Goal: Check status: Check status

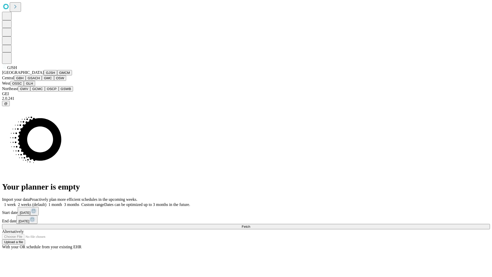
click at [44, 75] on button "GJSH" at bounding box center [50, 72] width 13 height 5
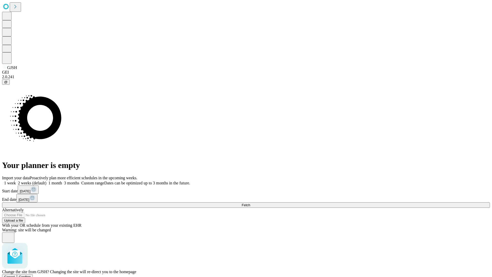
click at [31, 275] on span "Confirm" at bounding box center [25, 277] width 12 height 4
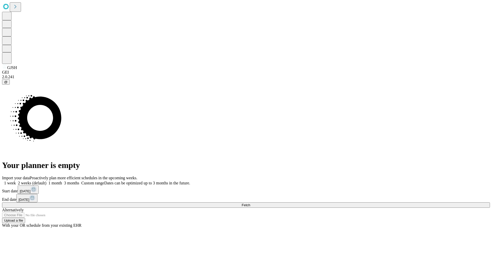
click at [46, 181] on label "2 weeks (default)" at bounding box center [31, 183] width 31 height 4
click at [250, 203] on span "Fetch" at bounding box center [246, 205] width 8 height 4
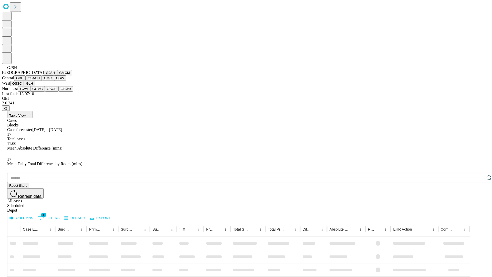
click at [57, 75] on button "GMCM" at bounding box center [64, 72] width 15 height 5
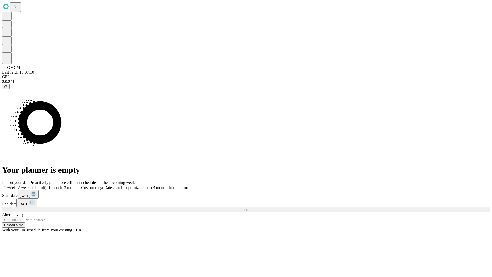
click at [46, 185] on label "2 weeks (default)" at bounding box center [31, 187] width 31 height 4
click at [250, 208] on span "Fetch" at bounding box center [246, 210] width 8 height 4
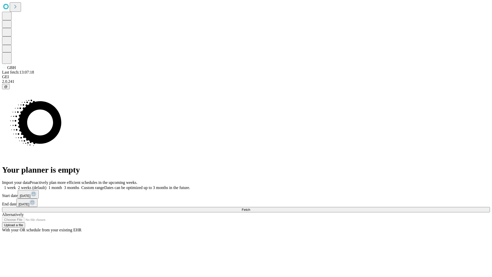
click at [46, 185] on label "2 weeks (default)" at bounding box center [31, 187] width 31 height 4
click at [250, 208] on span "Fetch" at bounding box center [246, 210] width 8 height 4
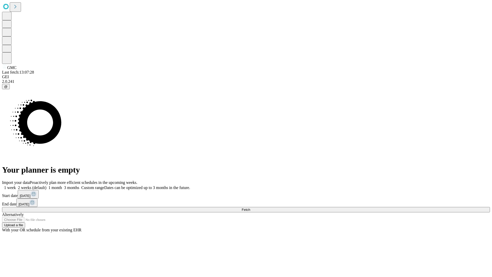
click at [46, 185] on label "2 weeks (default)" at bounding box center [31, 187] width 31 height 4
click at [250, 208] on span "Fetch" at bounding box center [246, 210] width 8 height 4
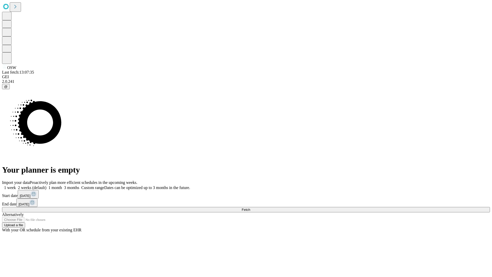
click at [46, 185] on label "2 weeks (default)" at bounding box center [31, 187] width 31 height 4
click at [250, 208] on span "Fetch" at bounding box center [246, 210] width 8 height 4
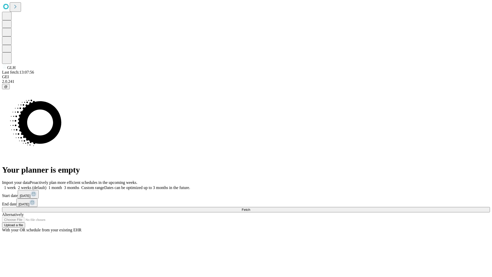
click at [46, 185] on label "2 weeks (default)" at bounding box center [31, 187] width 31 height 4
click at [250, 208] on span "Fetch" at bounding box center [246, 210] width 8 height 4
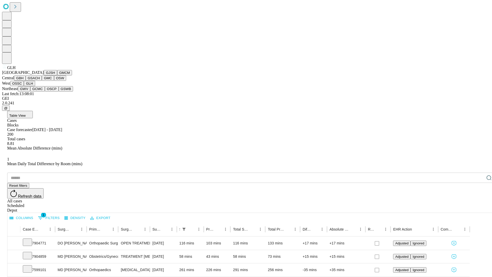
click at [30, 92] on button "GWV" at bounding box center [24, 88] width 12 height 5
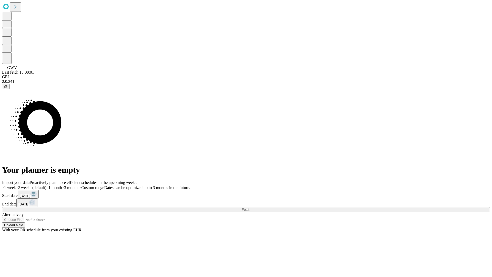
click at [46, 185] on label "2 weeks (default)" at bounding box center [31, 187] width 31 height 4
click at [250, 208] on span "Fetch" at bounding box center [246, 210] width 8 height 4
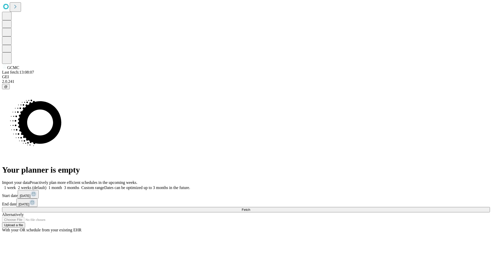
click at [46, 185] on label "2 weeks (default)" at bounding box center [31, 187] width 31 height 4
click at [250, 208] on span "Fetch" at bounding box center [246, 210] width 8 height 4
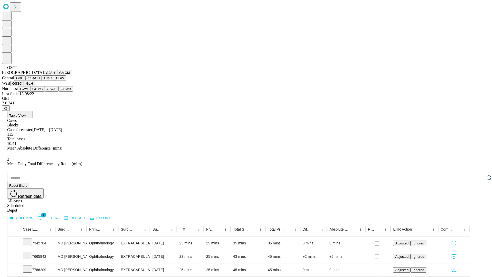
click at [59, 92] on button "GSWB" at bounding box center [66, 88] width 15 height 5
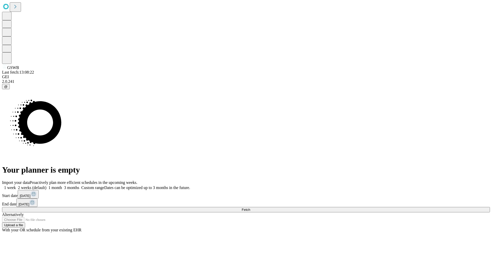
click at [46, 185] on label "2 weeks (default)" at bounding box center [31, 187] width 31 height 4
click at [250, 208] on span "Fetch" at bounding box center [246, 210] width 8 height 4
